Goal: Task Accomplishment & Management: Manage account settings

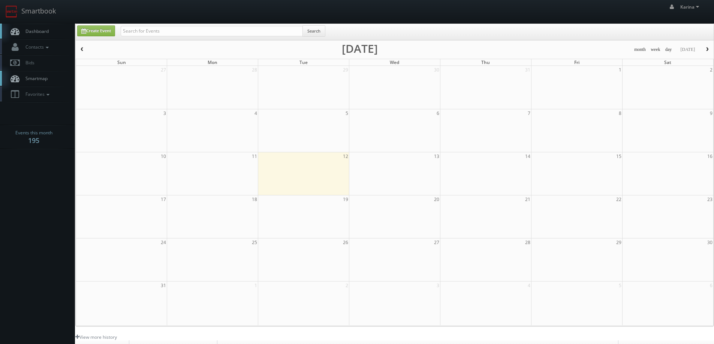
click at [43, 32] on span "Dashboard" at bounding box center [35, 31] width 27 height 6
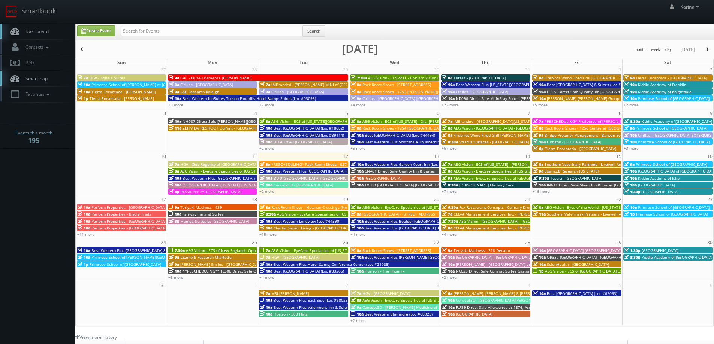
click at [549, 207] on span "AEG Vision - Eyes of the World - [US_STATE][GEOGRAPHIC_DATA]" at bounding box center [602, 207] width 114 height 5
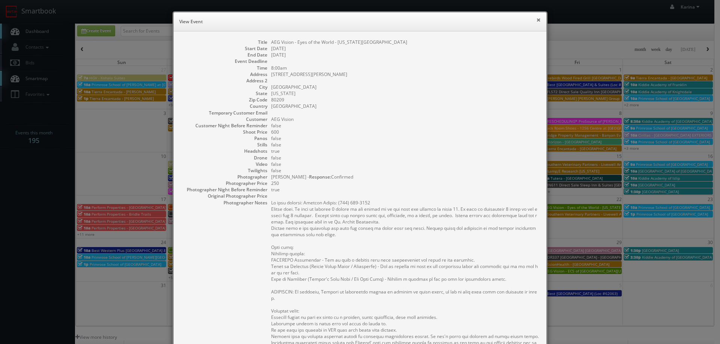
click at [536, 20] on button "×" at bounding box center [538, 19] width 4 height 5
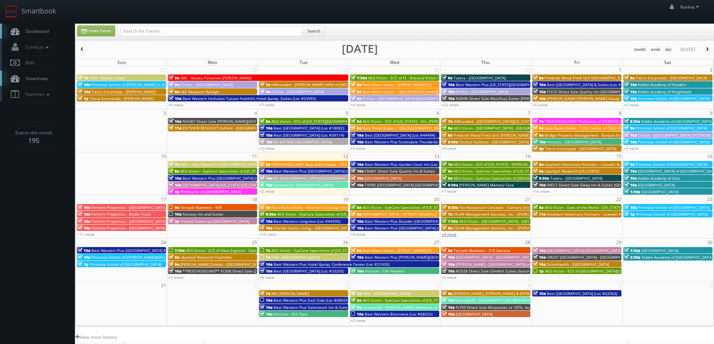
click at [452, 236] on link "+4 more" at bounding box center [448, 234] width 15 height 5
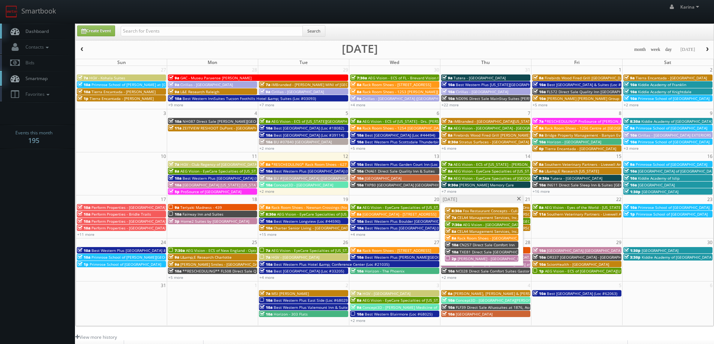
click at [476, 237] on span "Rack Room Shoes - 3071 Orchard Town Center (No Rush)" at bounding box center [502, 238] width 90 height 5
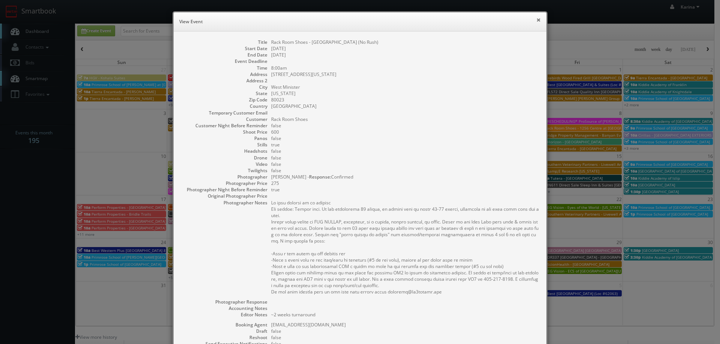
click at [536, 21] on button "×" at bounding box center [538, 19] width 4 height 5
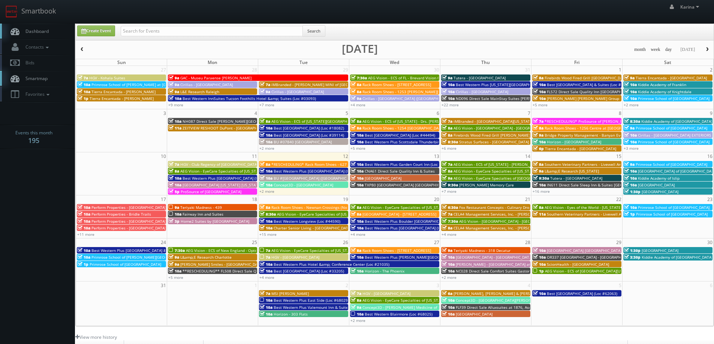
click at [42, 34] on span "Dashboard" at bounding box center [35, 31] width 27 height 6
click at [41, 30] on span "Dashboard" at bounding box center [35, 31] width 27 height 6
click at [46, 32] on span "Dashboard" at bounding box center [35, 31] width 27 height 6
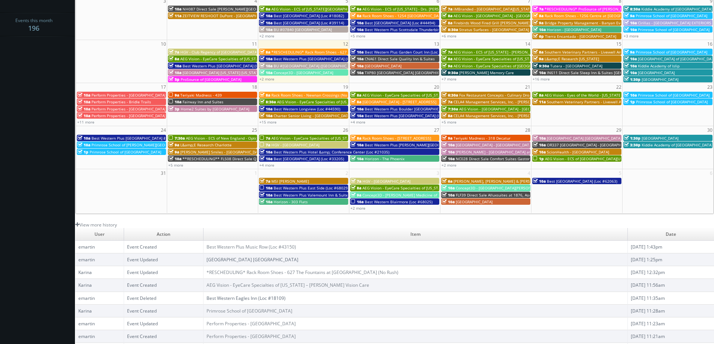
click at [253, 260] on link "[GEOGRAPHIC_DATA] [GEOGRAPHIC_DATA]" at bounding box center [252, 260] width 92 height 6
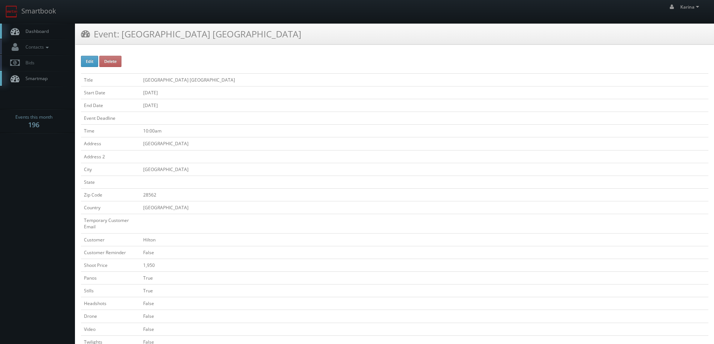
click at [49, 37] on link "Dashboard" at bounding box center [37, 31] width 75 height 15
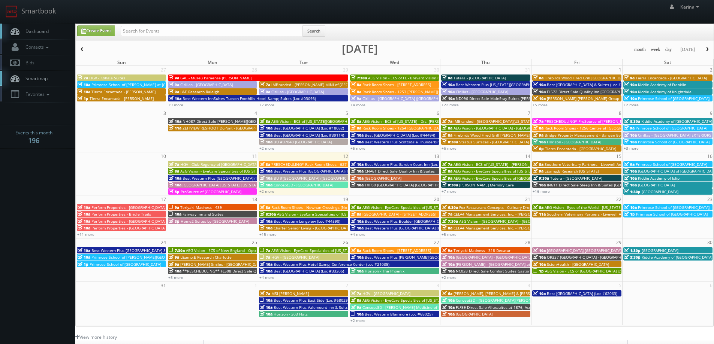
click at [40, 30] on span "Dashboard" at bounding box center [35, 31] width 27 height 6
click at [322, 163] on span "*RESCHEDULING* Rack Room Shoes - 627 The Fountains at Farrah (No Rush)" at bounding box center [352, 164] width 163 height 5
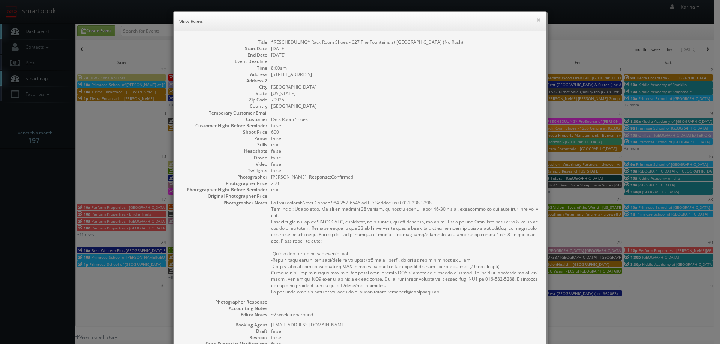
click at [532, 19] on h6 "View Event" at bounding box center [359, 21] width 361 height 7
click at [537, 20] on button "×" at bounding box center [538, 19] width 4 height 5
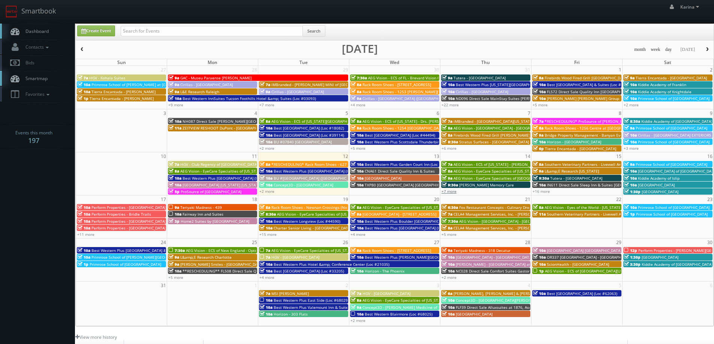
click at [449, 192] on link "+7 more" at bounding box center [448, 191] width 15 height 5
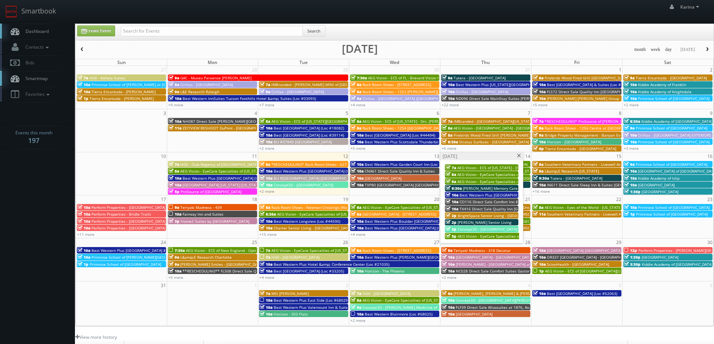
click at [518, 155] on span at bounding box center [518, 156] width 5 height 4
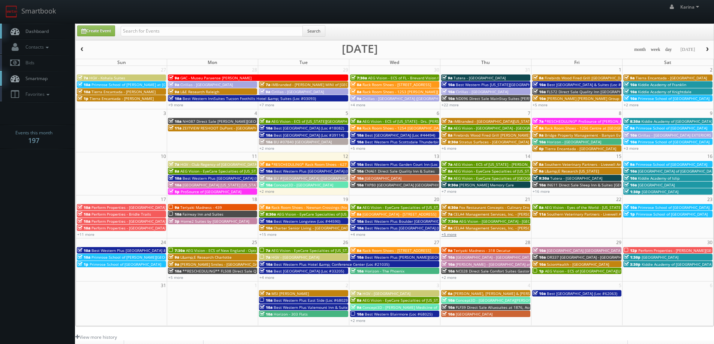
click at [452, 233] on link "+5 more" at bounding box center [448, 234] width 15 height 5
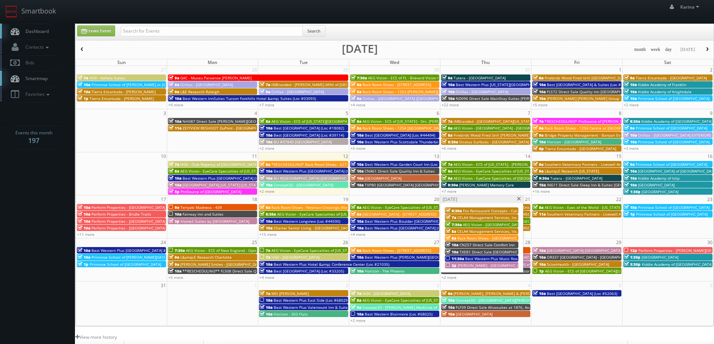
click at [462, 238] on span "Rack Room Shoes - [GEOGRAPHIC_DATA] (No Rush)" at bounding box center [502, 238] width 90 height 5
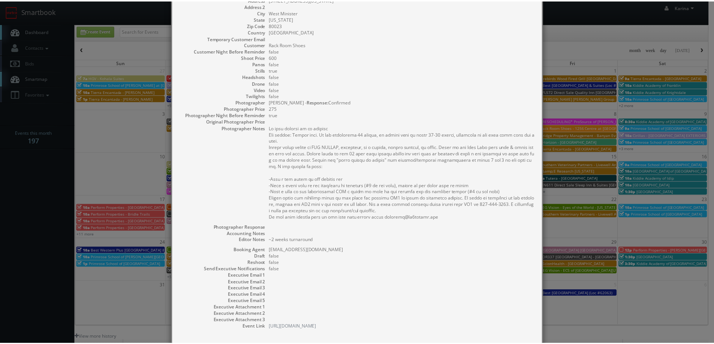
scroll to position [108, 0]
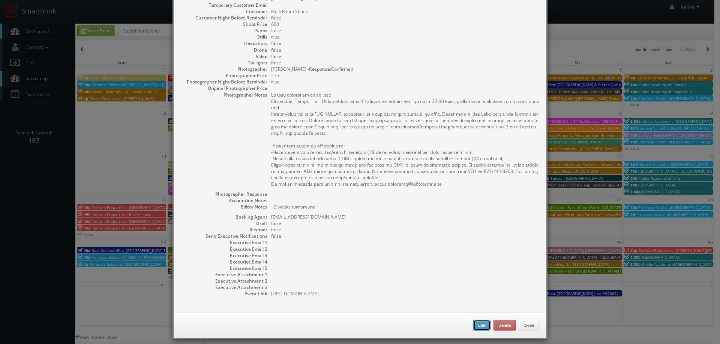
click at [476, 320] on button "Edit" at bounding box center [481, 325] width 17 height 11
type input "Rack Room Shoes - [GEOGRAPHIC_DATA] (No Rush)"
type input "14458 Delaware St Unit 400"
type input "West Minister"
type input "80023"
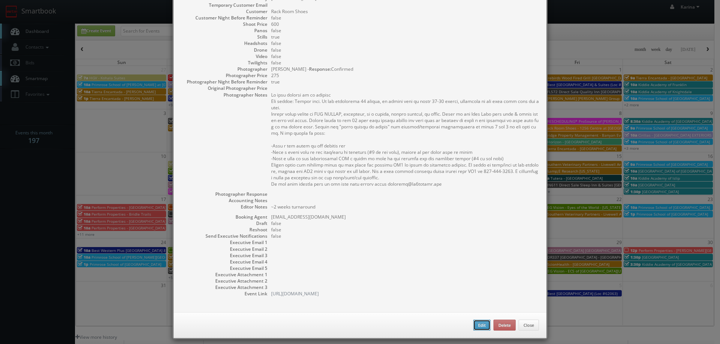
type input "600"
checkbox input "true"
type textarea "~2 weeks turnaround"
type input "08/21/2025"
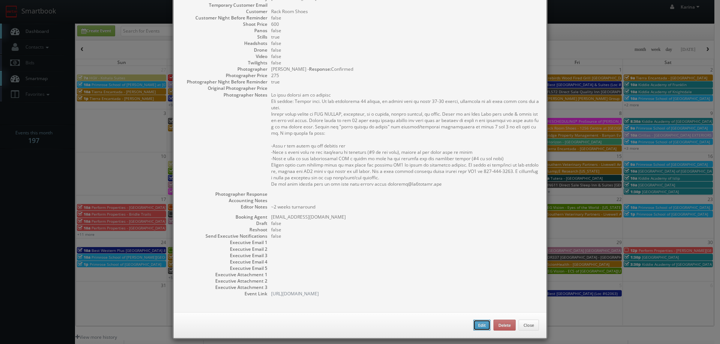
type input "8:00am"
checkbox input "true"
type textarea "On site contact to be updated For stills: Stills only. We are delivering 20 ima…"
select select "[US_STATE]"
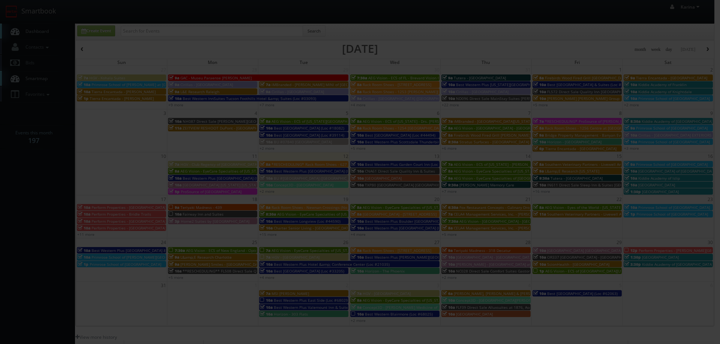
type input "600"
type input "275"
select select "fake123rackroom@mg.cs3calendar.com"
select select "a.quinn.photo@gmail.com"
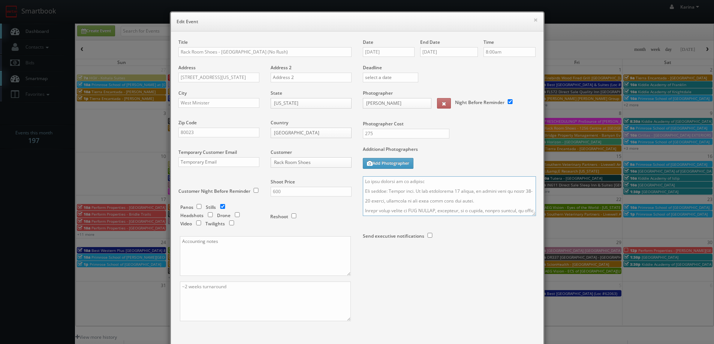
drag, startPoint x: 427, startPoint y: 183, endPoint x: 342, endPoint y: 183, distance: 85.1
click at [342, 183] on div "Title Rack Room Shoes - 3071 Orchard Town Center (No Rush) Address 14458 Delawa…" at bounding box center [357, 187] width 369 height 296
paste textarea "Savanah Bustamante (720)-519-8392"
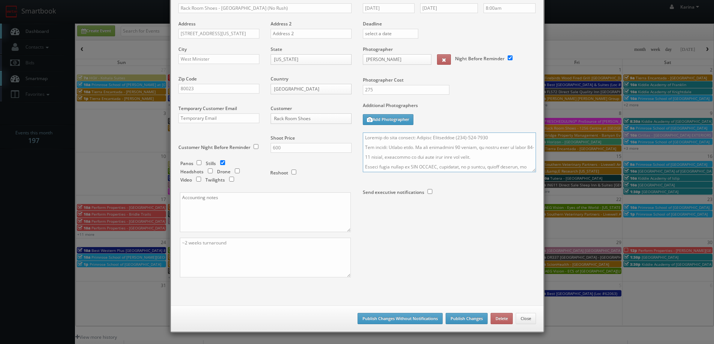
type textarea "Updated on site contact: Savanah Bustamante (720)-519-8392 For stills: Stills o…"
click at [465, 319] on button "Publish Changes" at bounding box center [467, 318] width 42 height 11
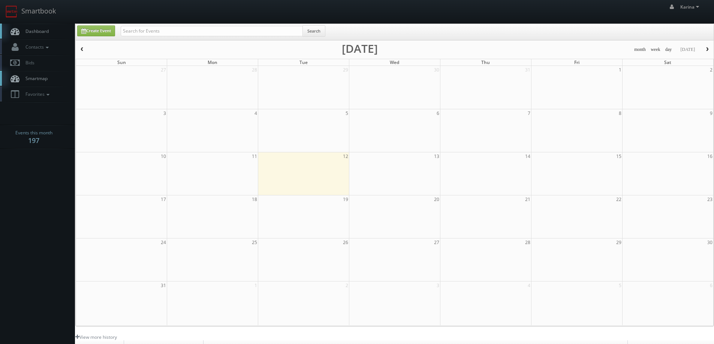
click at [45, 32] on span "Dashboard" at bounding box center [35, 31] width 27 height 6
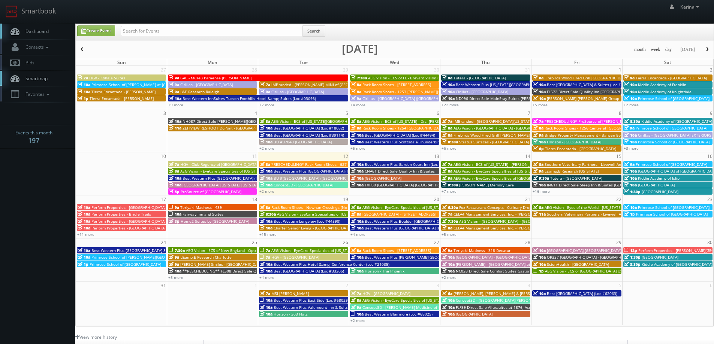
click at [295, 161] on link "8a *RESCHEDULING* Rack Room Shoes - 627 The Fountains at [GEOGRAPHIC_DATA] (No …" at bounding box center [303, 164] width 89 height 6
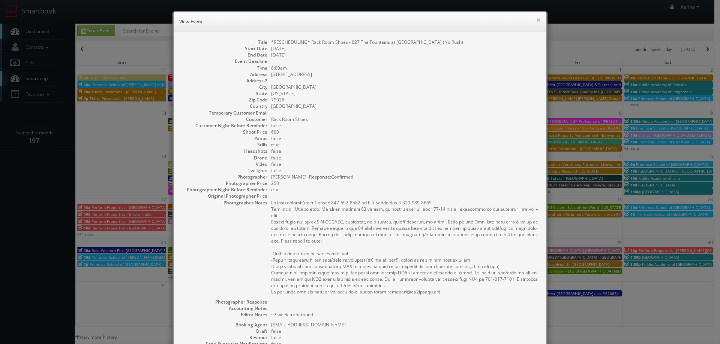
scroll to position [108, 0]
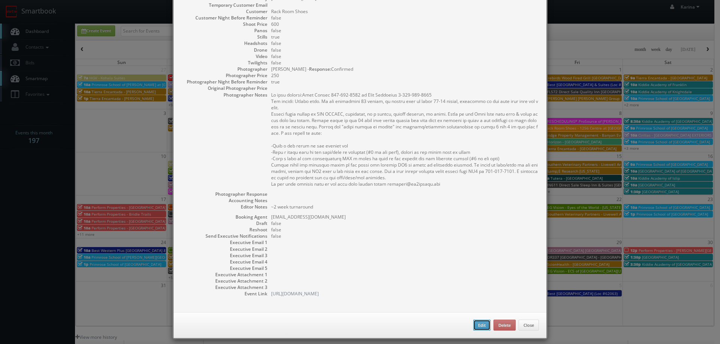
click at [477, 322] on button "Edit" at bounding box center [481, 325] width 17 height 11
type input "*RESCHEDULING* Rack Room Shoes - 627 The Fountains at [GEOGRAPHIC_DATA] (No Rus…"
type input "8889 Gateway Blvd W Ste 580"
type input "El Paso"
type input "79925"
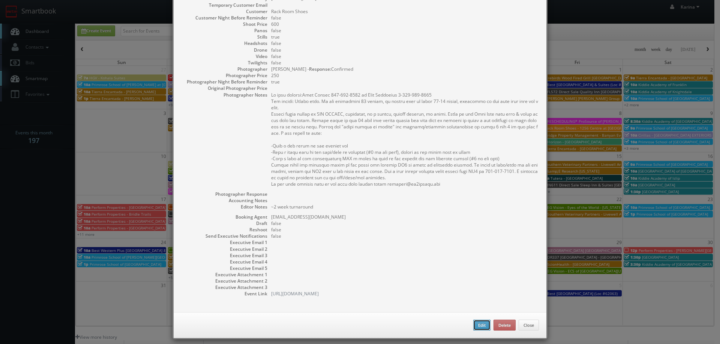
type input "600"
checkbox input "true"
type textarea "~2 week turnaround"
type input "08/12/2025"
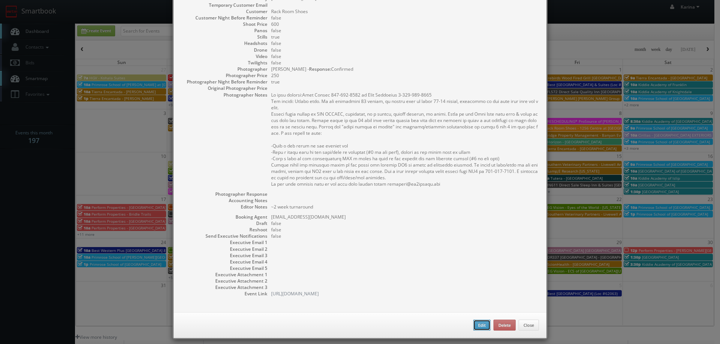
type input "8:00am"
checkbox input "true"
type textarea "On site contact:Gigi Franco 915-305-0332 or Alex Dominguez 1-915-355-1400 For s…"
select select "[US_STATE]"
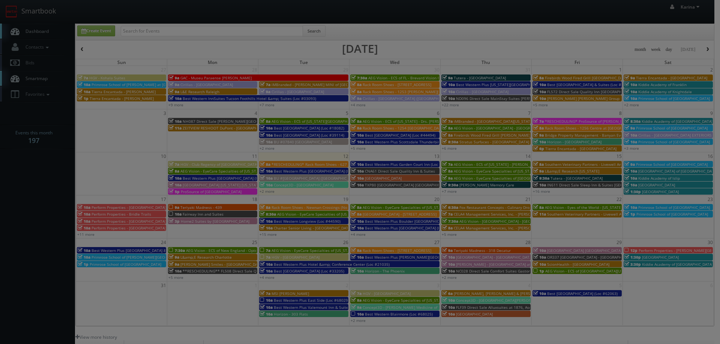
type input "600"
type input "250"
select select "fake123rackroom@mg.cs3calendar.com"
select select "vincent.sierra@outlook.com"
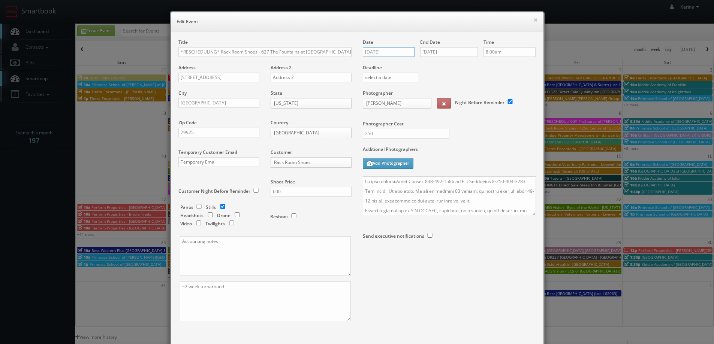
click at [388, 52] on input "[DATE]" at bounding box center [389, 52] width 52 height 10
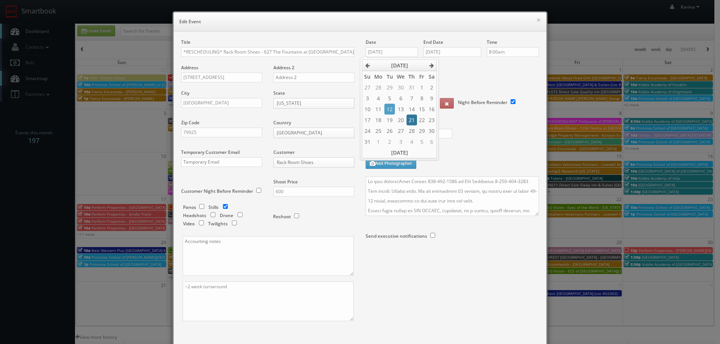
click at [412, 117] on td "21" at bounding box center [411, 120] width 10 height 11
type input "[DATE]"
click at [440, 51] on input "08/12/2025" at bounding box center [452, 52] width 58 height 10
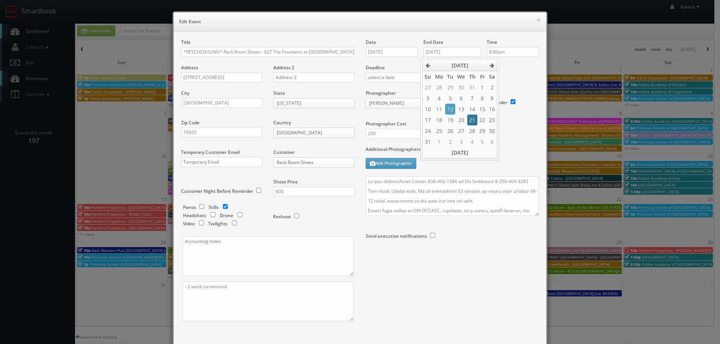
click at [471, 116] on td "21" at bounding box center [472, 120] width 10 height 11
type input "08/21/2025"
click at [513, 78] on div "Deadline" at bounding box center [452, 64] width 184 height 51
click at [399, 182] on textarea at bounding box center [451, 197] width 173 height 40
drag, startPoint x: 477, startPoint y: 181, endPoint x: 471, endPoint y: 181, distance: 6.0
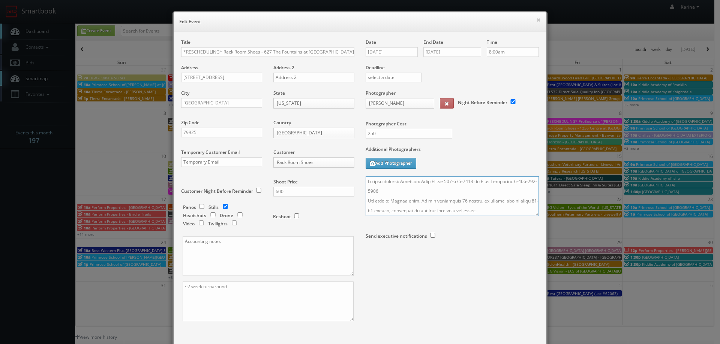
click at [471, 181] on textarea at bounding box center [451, 197] width 173 height 40
click at [365, 182] on textarea at bounding box center [451, 197] width 173 height 40
type textarea "Rescheduled date to 8/21 On site contact: Primary: Gigi Franco 915-305-0332 2nd…"
drag, startPoint x: 218, startPoint y: 52, endPoint x: 178, endPoint y: 50, distance: 40.1
click at [181, 50] on input "*RESCHEDULING* Rack Room Shoes - 627 The Fountains at [GEOGRAPHIC_DATA] (No Rus…" at bounding box center [267, 52] width 173 height 10
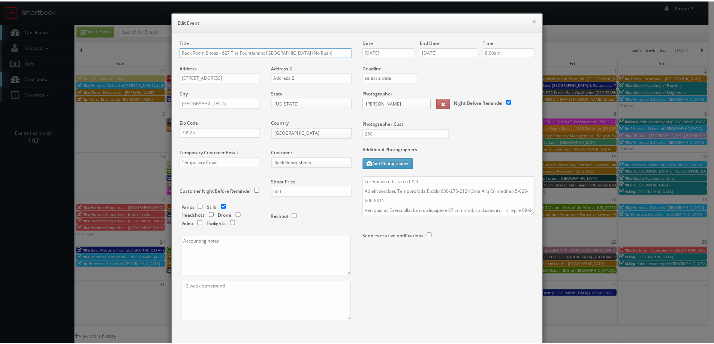
scroll to position [44, 0]
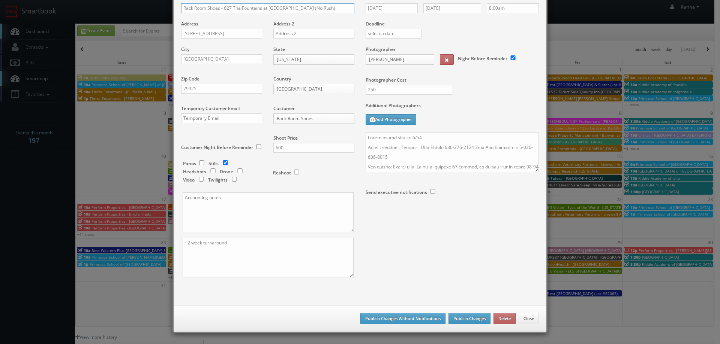
type input "Rack Room Shoes - 627 The Fountains at [GEOGRAPHIC_DATA] (No Rush)"
click at [459, 320] on button "Publish Changes" at bounding box center [469, 318] width 42 height 11
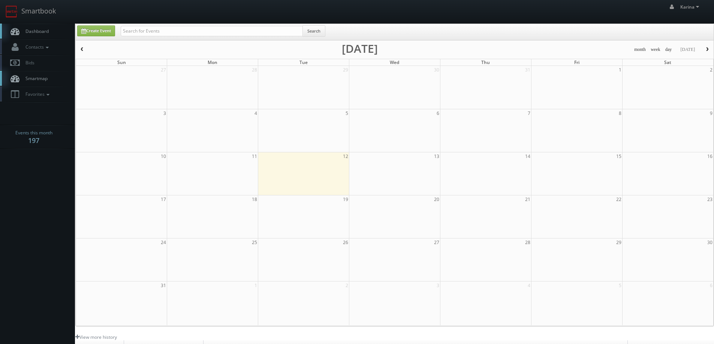
click at [43, 28] on link "Dashboard" at bounding box center [37, 31] width 75 height 15
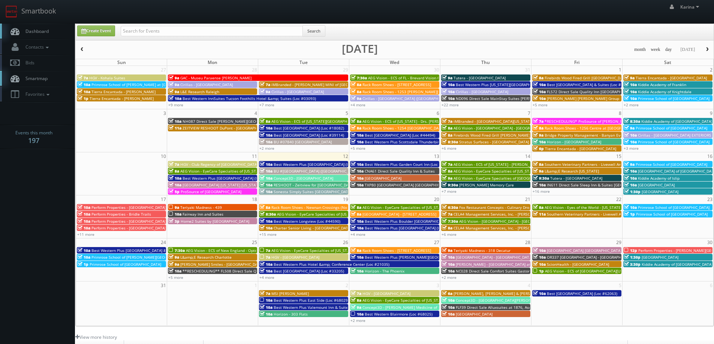
click at [37, 31] on span "Dashboard" at bounding box center [35, 31] width 27 height 6
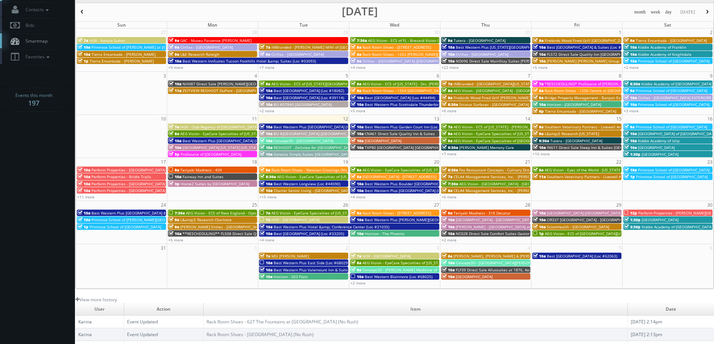
scroll to position [75, 0]
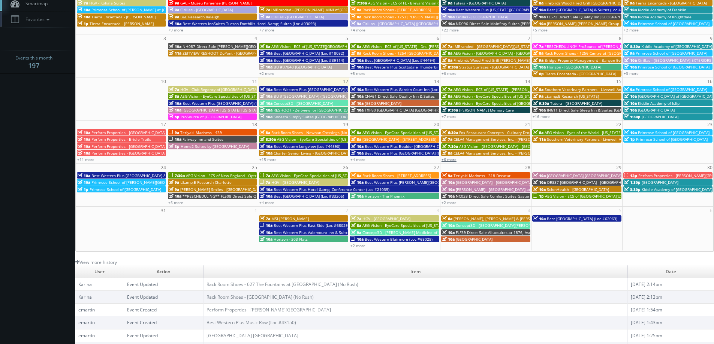
click at [449, 158] on link "+6 more" at bounding box center [448, 159] width 15 height 5
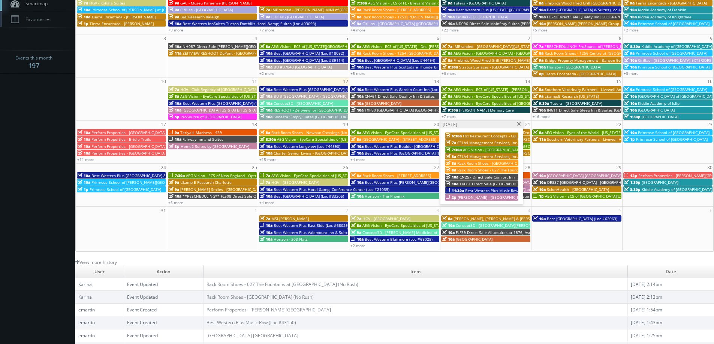
scroll to position [0, 0]
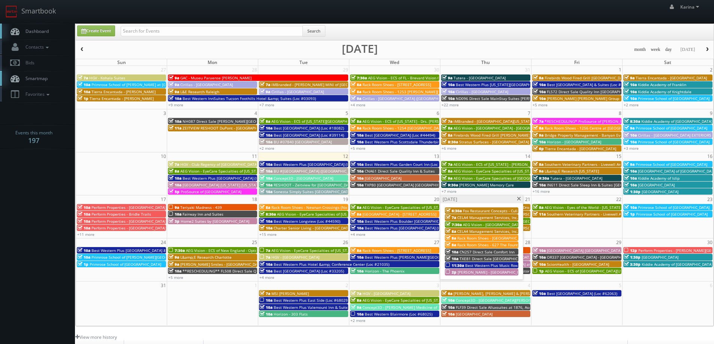
click at [39, 37] on link "Dashboard" at bounding box center [37, 31] width 75 height 15
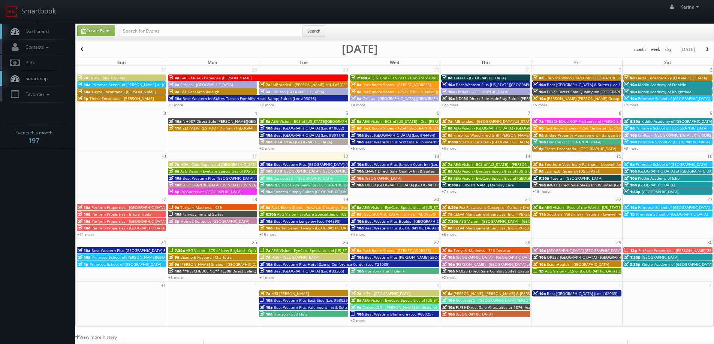
click at [34, 33] on span "Dashboard" at bounding box center [35, 31] width 27 height 6
click at [384, 215] on span "[GEOGRAPHIC_DATA] - [STREET_ADDRESS]" at bounding box center [399, 214] width 74 height 5
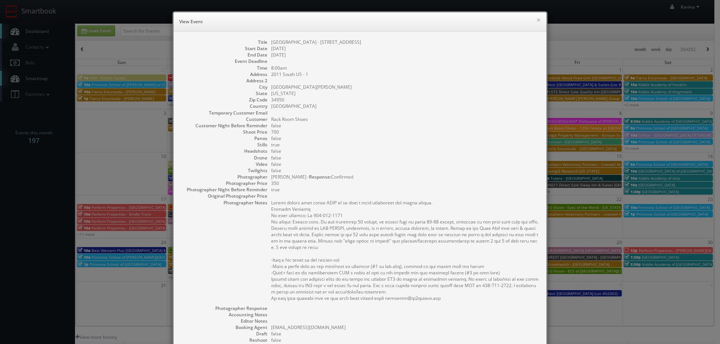
drag, startPoint x: 439, startPoint y: 182, endPoint x: 269, endPoint y: 42, distance: 220.7
click at [269, 42] on dl "Title Rack Room - 1085 Gateway Plaza Start Date 08/20/2025 End Date 08/20/2025 …" at bounding box center [360, 223] width 358 height 369
copy dl "Rack Room - 1085 Gateway Plaza Start Date 08/20/2025 End Date 08/20/2025 Event …"
click at [481, 132] on dd "700" at bounding box center [405, 132] width 268 height 6
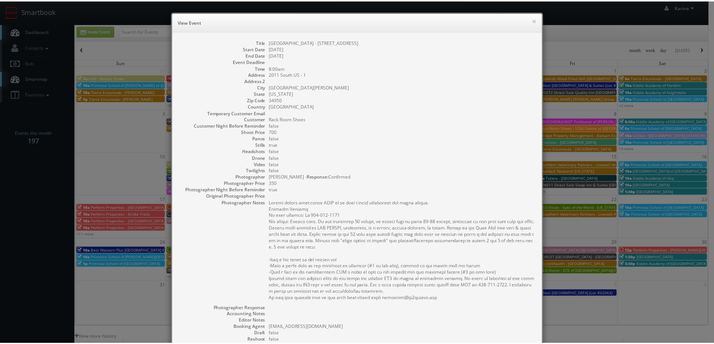
scroll to position [117, 0]
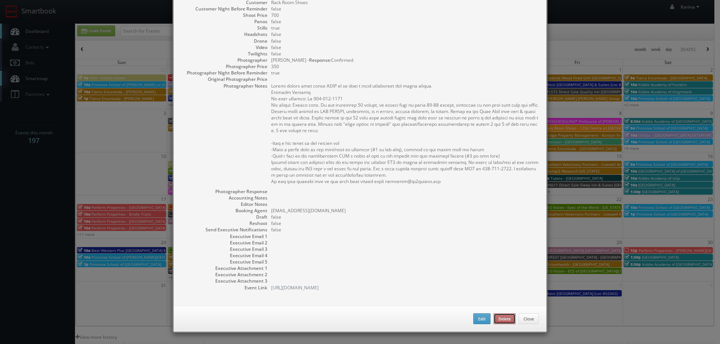
click at [494, 321] on button "Delete" at bounding box center [504, 319] width 22 height 11
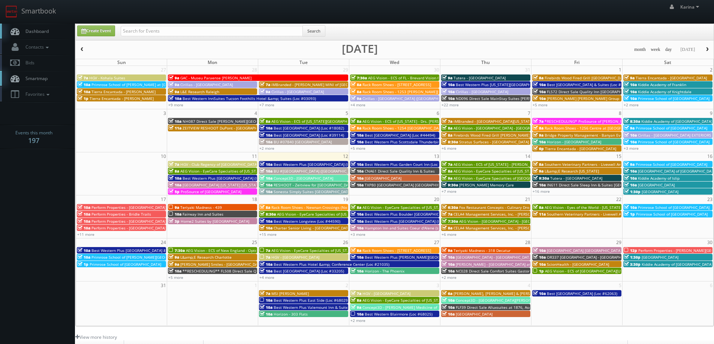
click at [40, 31] on span "Dashboard" at bounding box center [35, 31] width 27 height 6
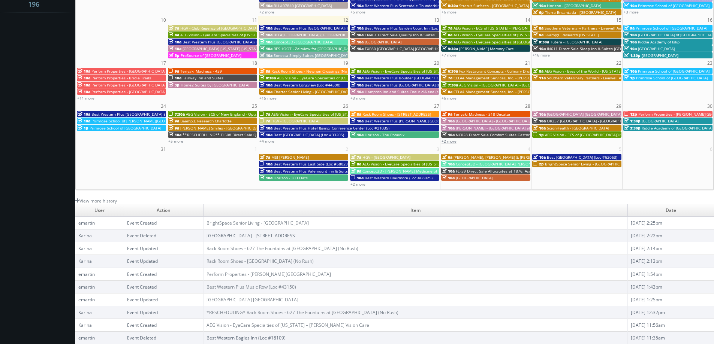
click at [455, 141] on link "+2 more" at bounding box center [448, 141] width 15 height 5
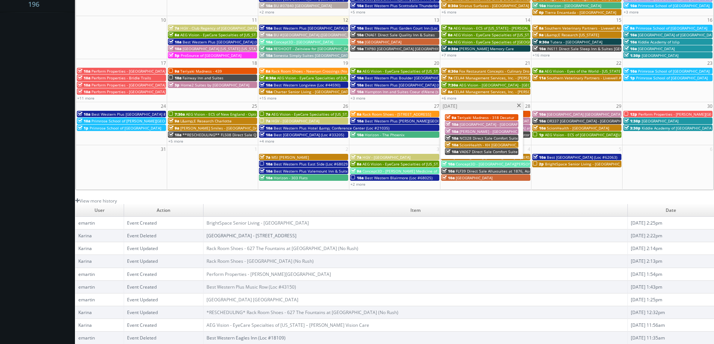
click at [518, 105] on span at bounding box center [518, 106] width 5 height 4
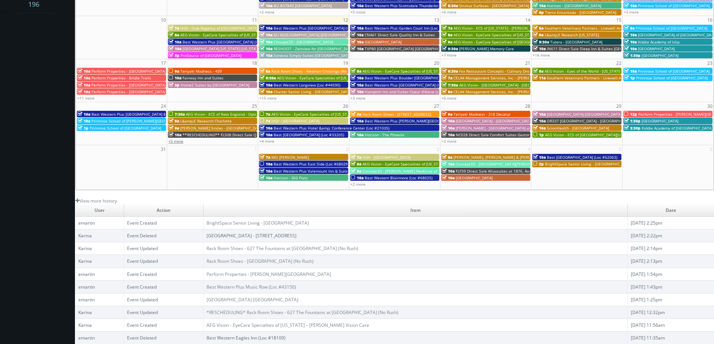
click at [178, 140] on link "+5 more" at bounding box center [175, 141] width 15 height 5
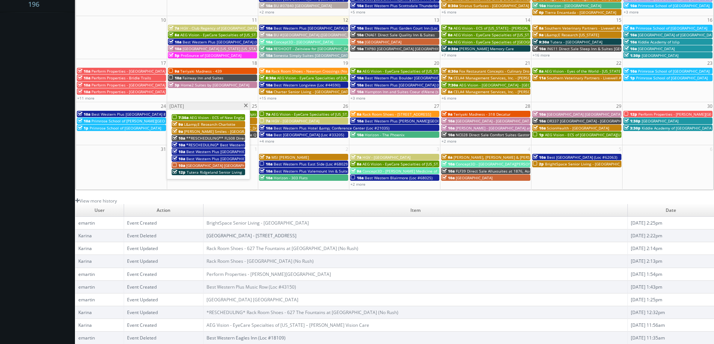
click at [208, 166] on span "[GEOGRAPHIC_DATA] [GEOGRAPHIC_DATA] - [GEOGRAPHIC_DATA]" at bounding box center [243, 165] width 115 height 5
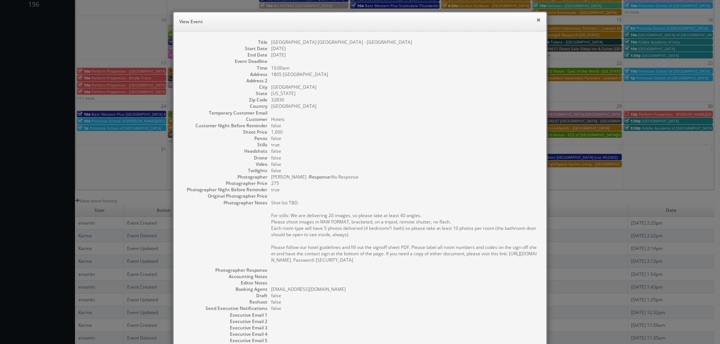
click at [536, 20] on button "×" at bounding box center [538, 19] width 4 height 5
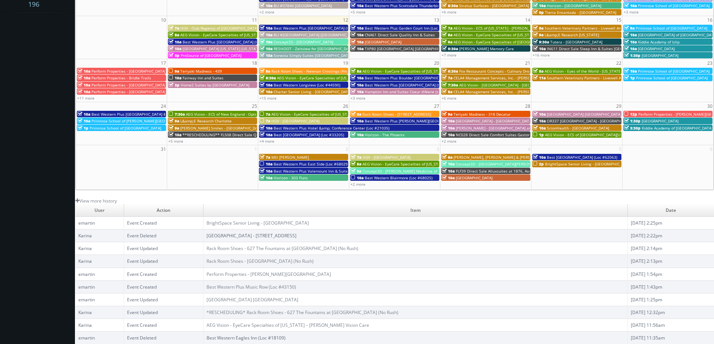
scroll to position [0, 0]
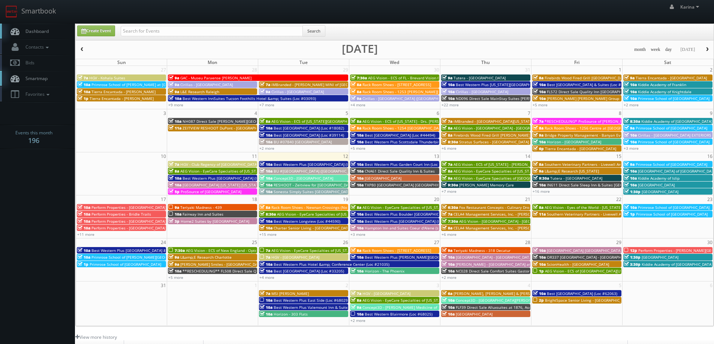
click at [33, 33] on span "Dashboard" at bounding box center [35, 31] width 27 height 6
click at [36, 33] on span "Dashboard" at bounding box center [35, 31] width 27 height 6
click at [34, 28] on link "Dashboard" at bounding box center [37, 31] width 75 height 15
click at [646, 249] on span "Perform Properties - Jackson Square" at bounding box center [690, 250] width 104 height 5
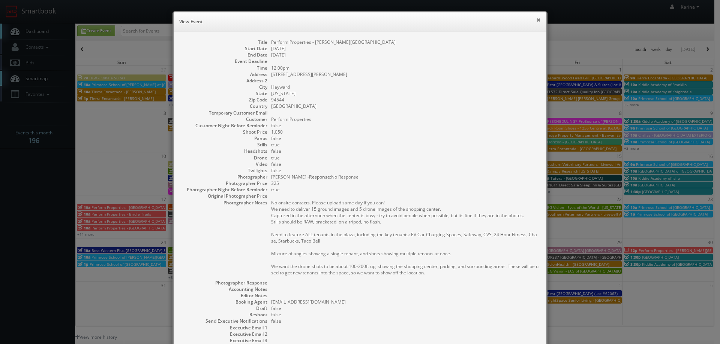
click at [536, 19] on button "×" at bounding box center [538, 19] width 4 height 5
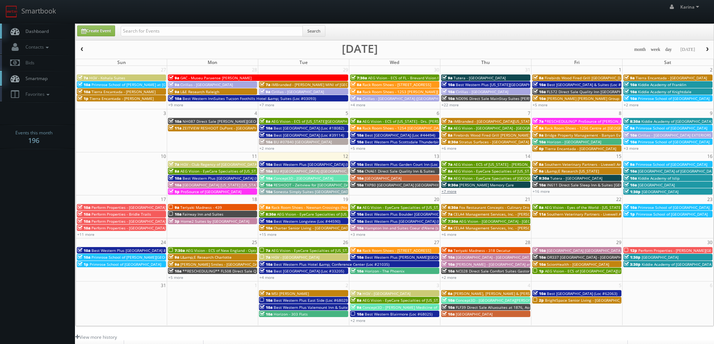
click at [455, 193] on link "+7 more" at bounding box center [448, 191] width 15 height 5
click at [40, 35] on link "Dashboard" at bounding box center [37, 31] width 75 height 15
click at [32, 30] on span "Dashboard" at bounding box center [35, 31] width 27 height 6
click at [169, 33] on input "text" at bounding box center [212, 31] width 182 height 10
type input "[DEMOGRAPHIC_DATA]"
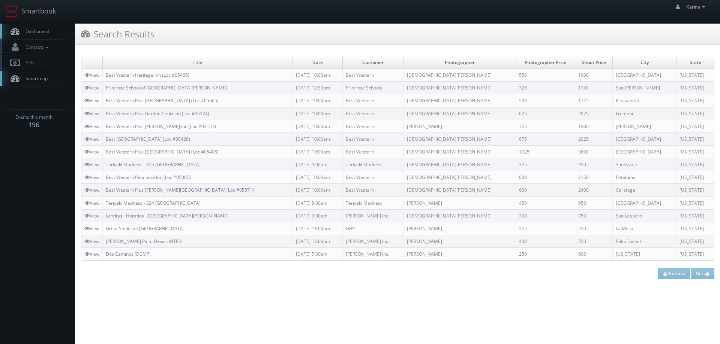
click at [40, 30] on span "Dashboard" at bounding box center [35, 31] width 27 height 6
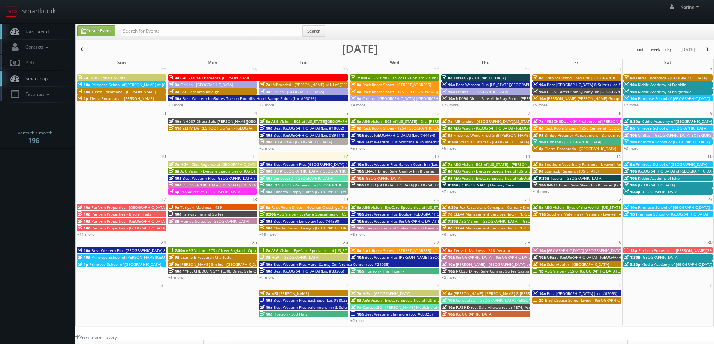
click at [30, 28] on link "Dashboard" at bounding box center [37, 31] width 75 height 15
click at [27, 32] on span "Dashboard" at bounding box center [35, 31] width 27 height 6
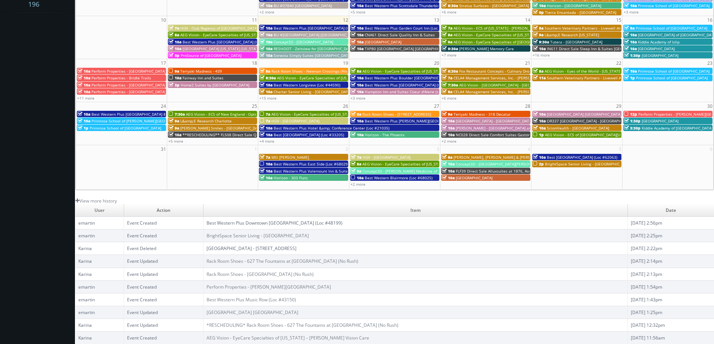
click at [243, 225] on link "Best Western Plus Downtown [GEOGRAPHIC_DATA] (Loc #48199)" at bounding box center [274, 223] width 136 height 6
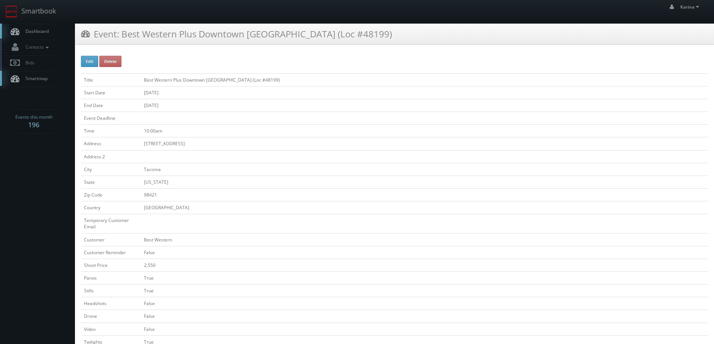
click at [41, 28] on span "Dashboard" at bounding box center [35, 31] width 27 height 6
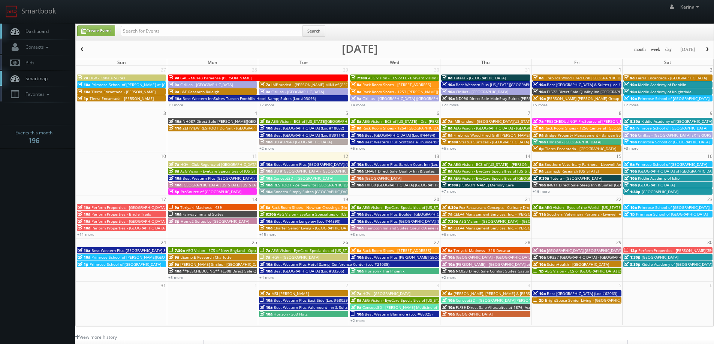
click at [403, 162] on div "10a Best [GEOGRAPHIC_DATA] (Loc #05224)" at bounding box center [395, 165] width 88 height 6
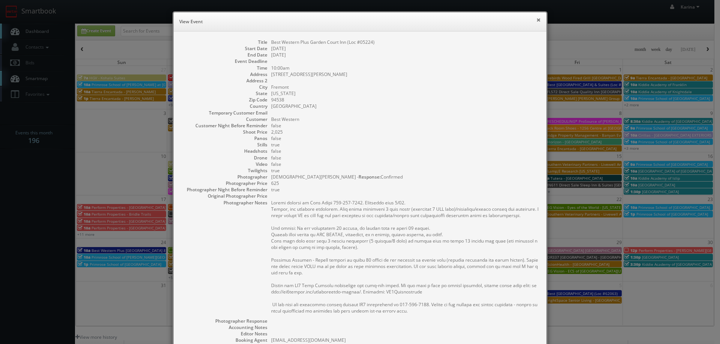
click at [536, 19] on button "×" at bounding box center [538, 19] width 4 height 5
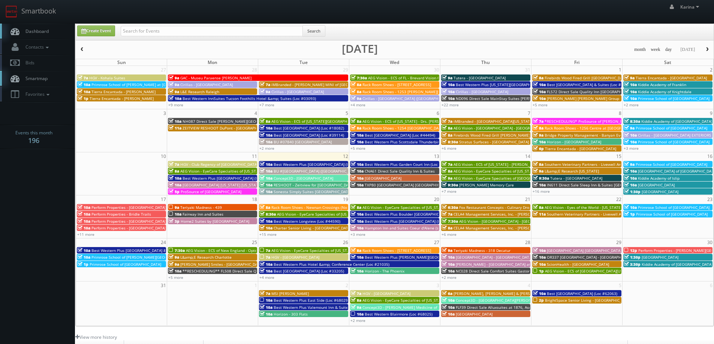
click at [38, 31] on span "Dashboard" at bounding box center [35, 31] width 27 height 6
click at [37, 34] on link "Dashboard" at bounding box center [37, 31] width 75 height 15
click at [239, 221] on span "Home2 Suites by [GEOGRAPHIC_DATA]" at bounding box center [215, 221] width 69 height 5
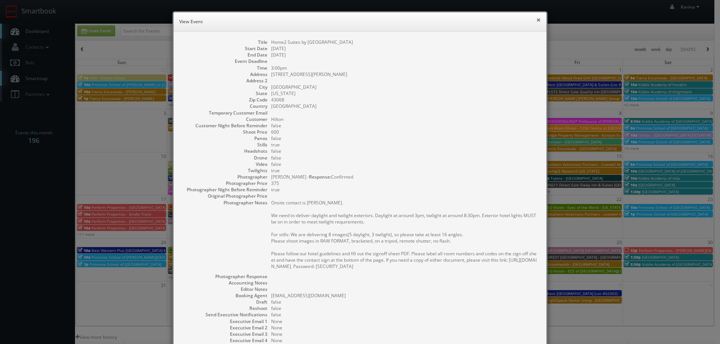
click at [536, 18] on button "×" at bounding box center [538, 19] width 4 height 5
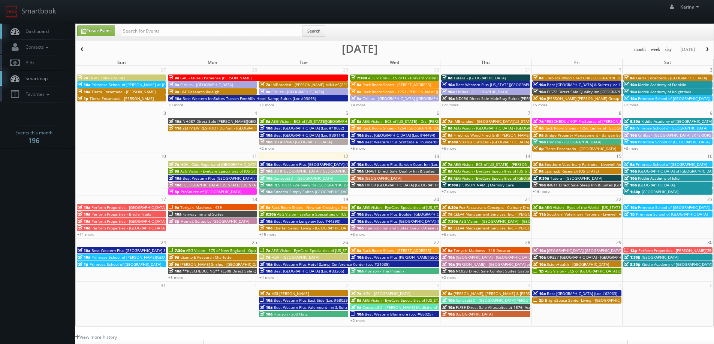
click at [187, 183] on span "[GEOGRAPHIC_DATA] [US_STATE] [US_STATE]" at bounding box center [222, 185] width 79 height 5
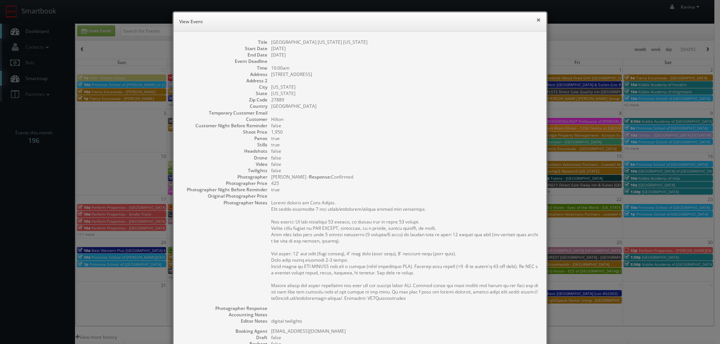
click at [536, 18] on button "×" at bounding box center [538, 19] width 4 height 5
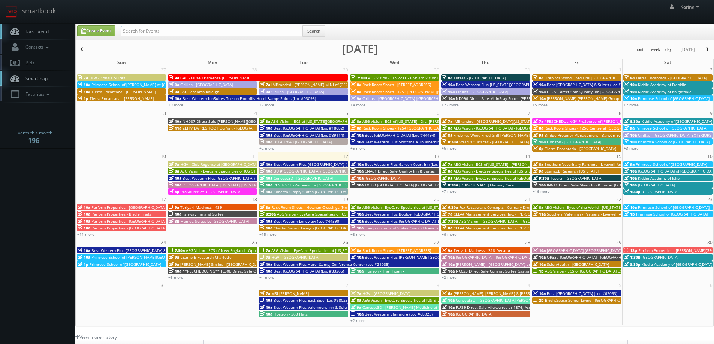
click at [147, 29] on input "text" at bounding box center [212, 31] width 182 height 10
type input "joe triplett"
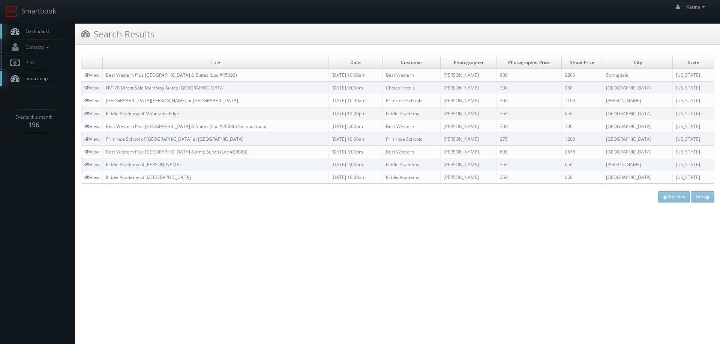
click at [56, 29] on link "Dashboard" at bounding box center [37, 31] width 75 height 15
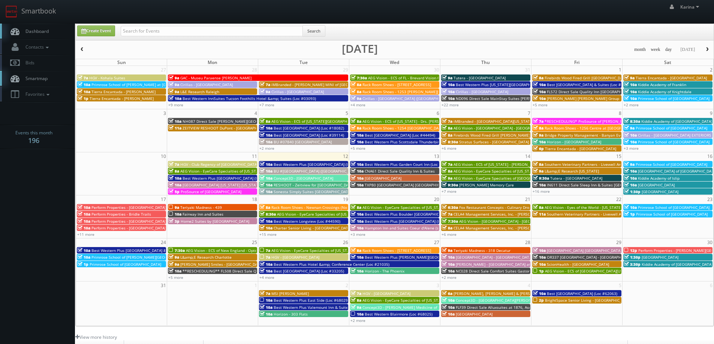
click at [43, 35] on link "Dashboard" at bounding box center [37, 31] width 75 height 15
click at [40, 30] on span "Dashboard" at bounding box center [35, 31] width 27 height 6
click at [41, 28] on span "Dashboard" at bounding box center [35, 31] width 27 height 6
click at [392, 250] on span "Rack Room Shoes - [STREET_ADDRESS]" at bounding box center [396, 250] width 69 height 5
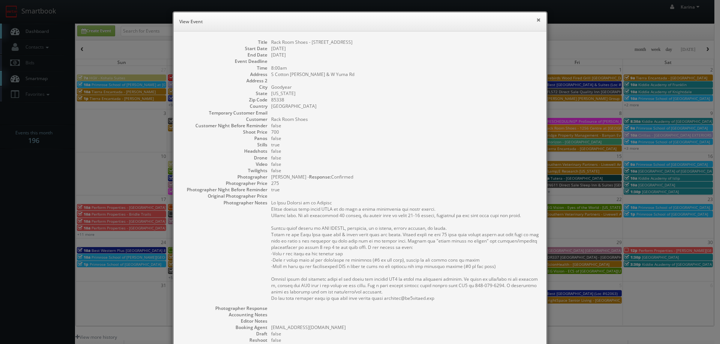
click at [537, 18] on button "×" at bounding box center [538, 19] width 4 height 5
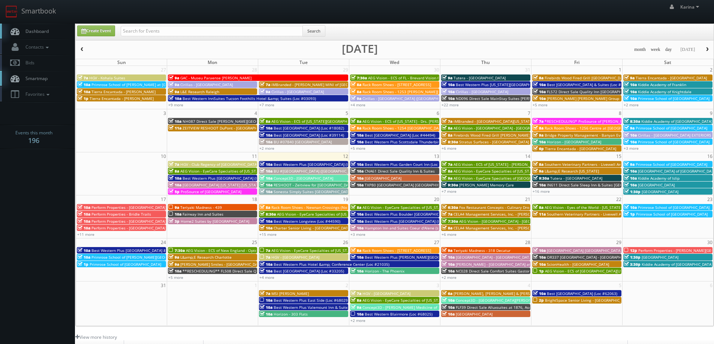
click at [47, 30] on span "Dashboard" at bounding box center [35, 31] width 27 height 6
click at [36, 37] on link "Dashboard" at bounding box center [37, 31] width 75 height 15
click at [39, 31] on span "Dashboard" at bounding box center [35, 31] width 27 height 6
click at [49, 27] on link "Dashboard" at bounding box center [37, 31] width 75 height 15
click at [356, 235] on link "+3 more" at bounding box center [357, 234] width 15 height 5
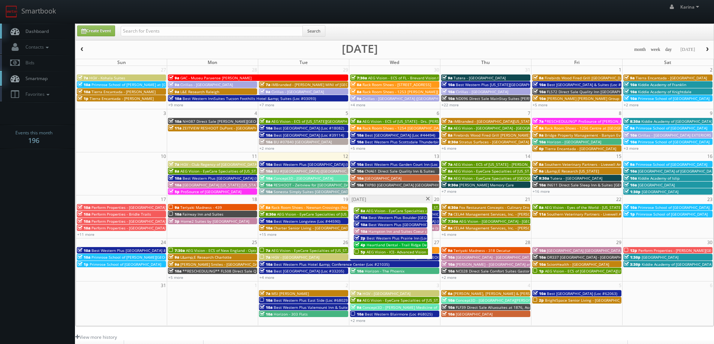
click at [40, 33] on span "Dashboard" at bounding box center [35, 31] width 27 height 6
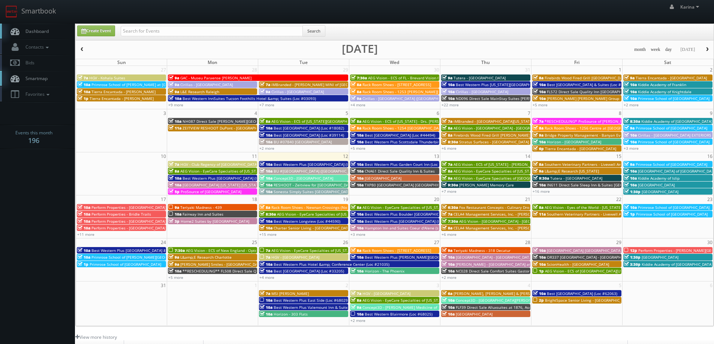
click at [35, 28] on span "Dashboard" at bounding box center [35, 31] width 27 height 6
click at [37, 30] on span "Dashboard" at bounding box center [35, 31] width 27 height 6
click at [30, 34] on link "Dashboard" at bounding box center [37, 31] width 75 height 15
click at [42, 34] on span "Dashboard" at bounding box center [35, 31] width 27 height 6
